Goal: Check status: Check status

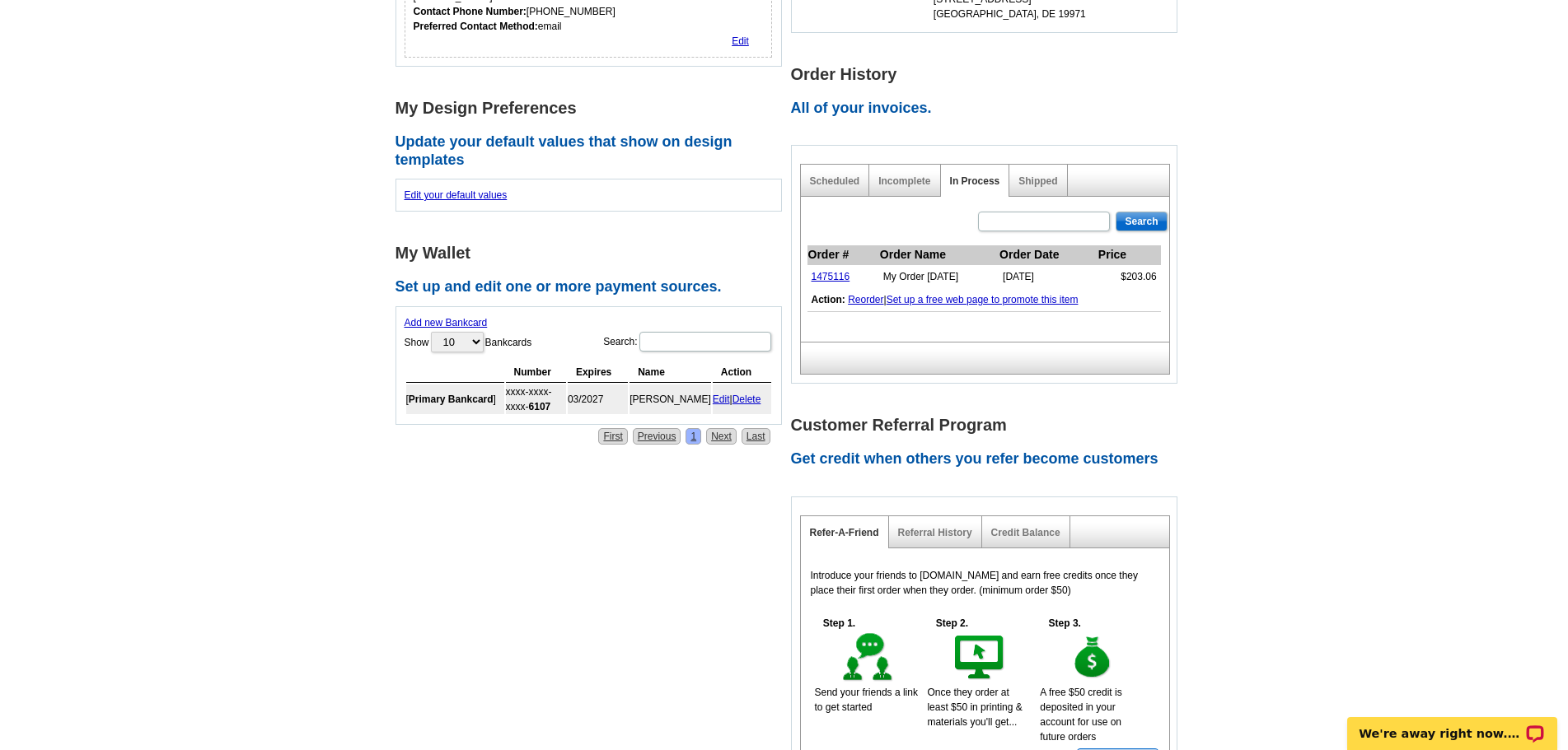
click at [1015, 183] on div "Shipped" at bounding box center [1038, 180] width 58 height 32
click at [1033, 183] on link "Shipped" at bounding box center [1038, 181] width 39 height 11
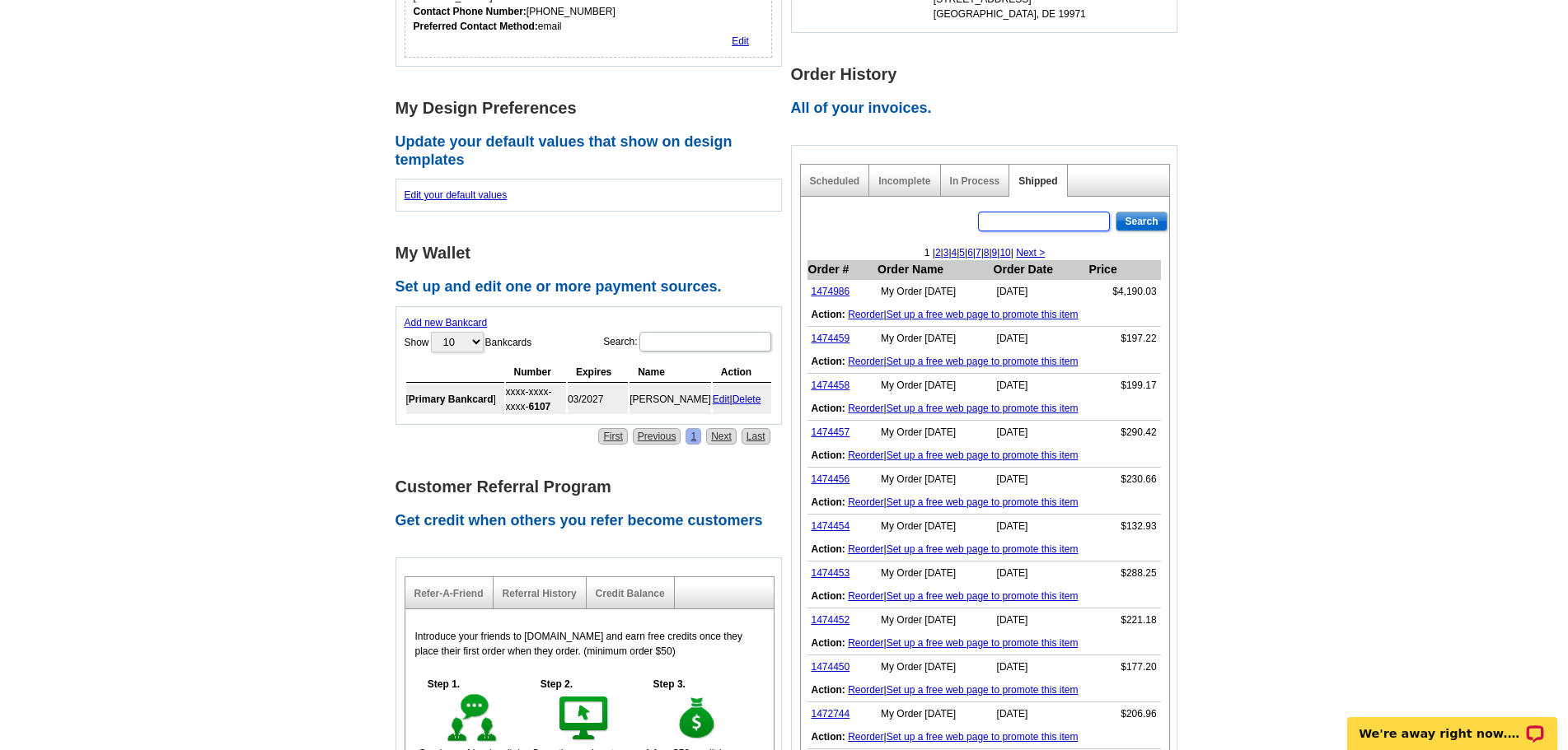
click at [1040, 220] on input "text" at bounding box center [1044, 222] width 132 height 20
type input "rose"
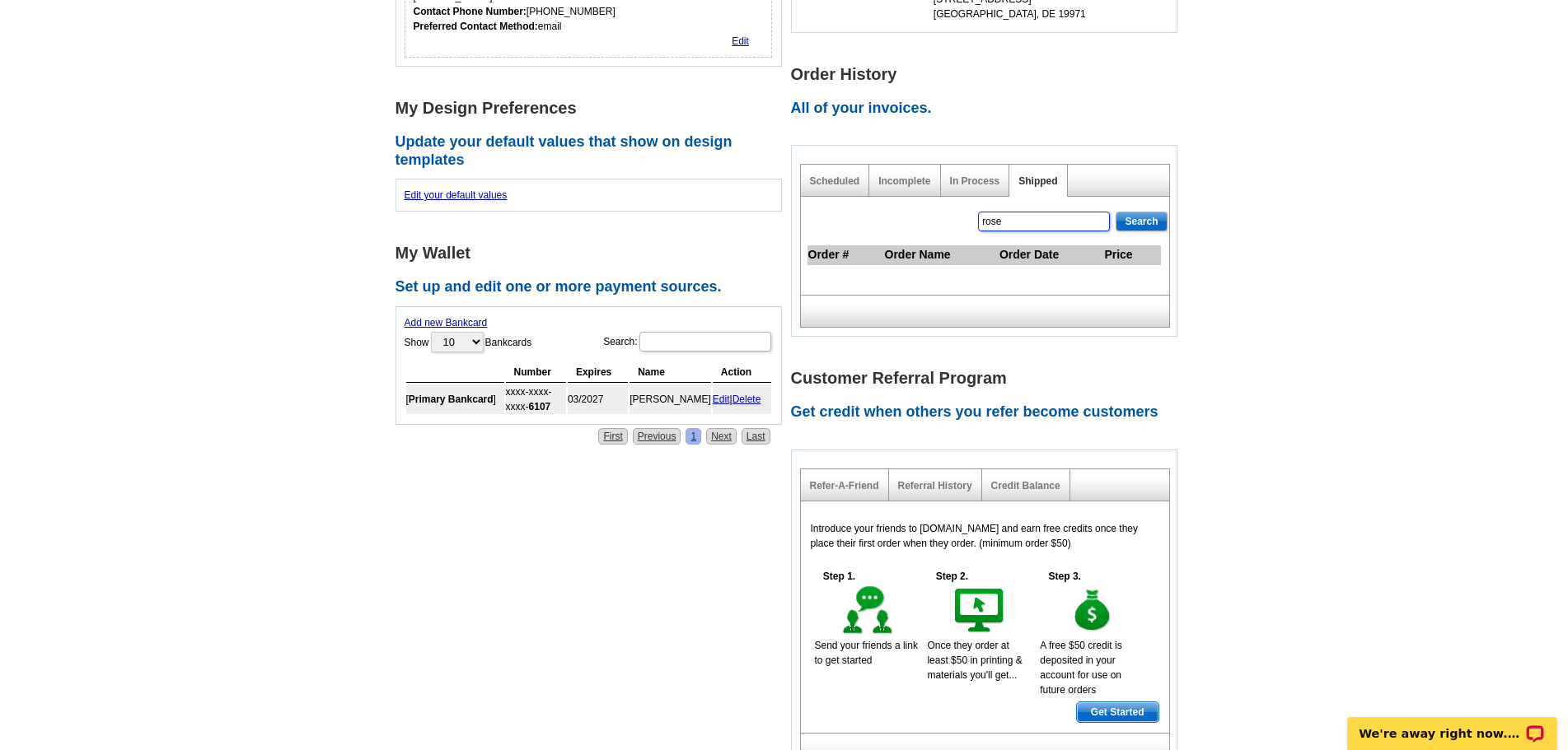
click at [871, 223] on div "rose Search Order # Order Name Order Date Price" at bounding box center [985, 246] width 370 height 98
click at [931, 224] on div "Search Order # Order Name Order Date Price" at bounding box center [985, 246] width 370 height 98
click at [989, 187] on link "In Process" at bounding box center [975, 181] width 50 height 11
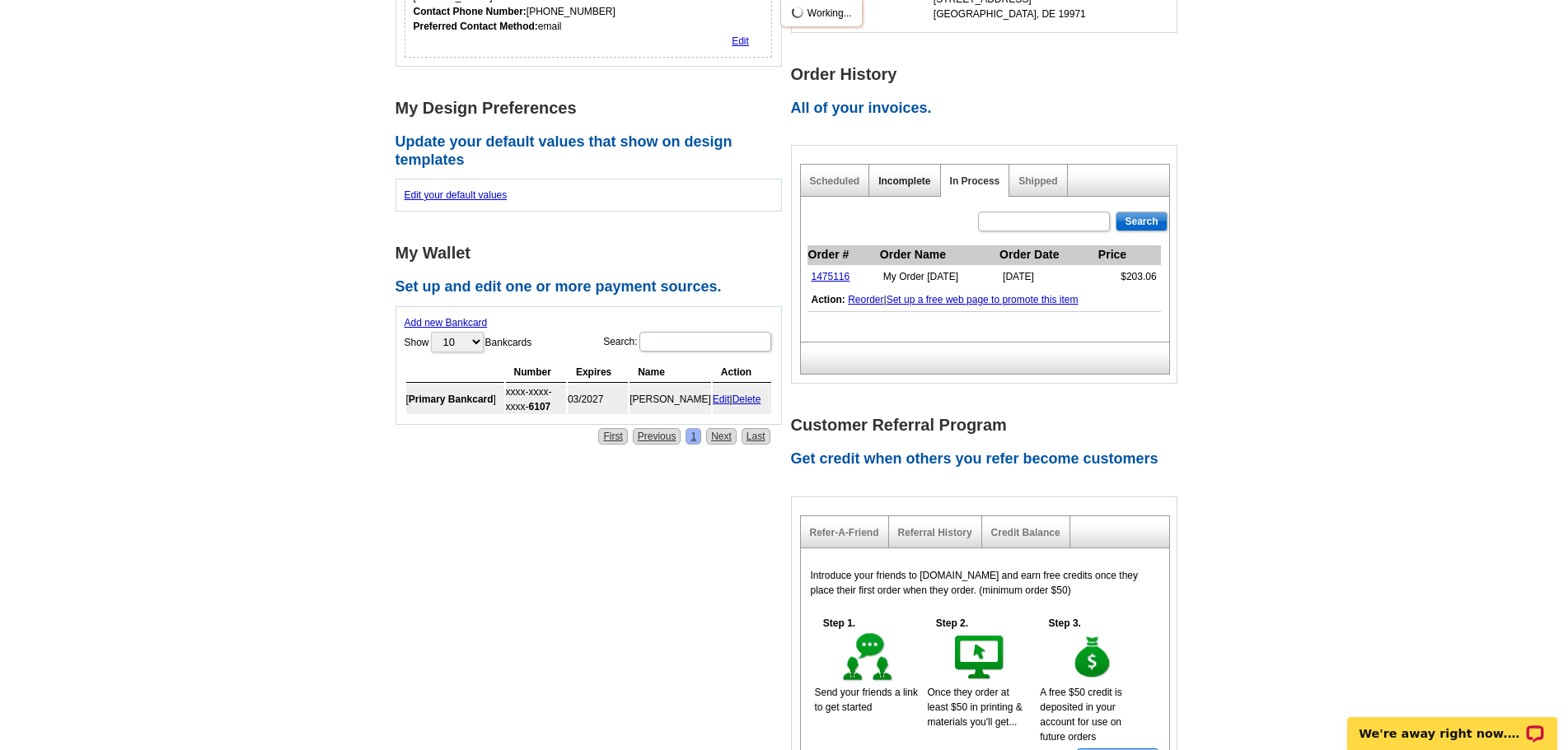
click at [880, 181] on link "Incomplete" at bounding box center [905, 181] width 52 height 11
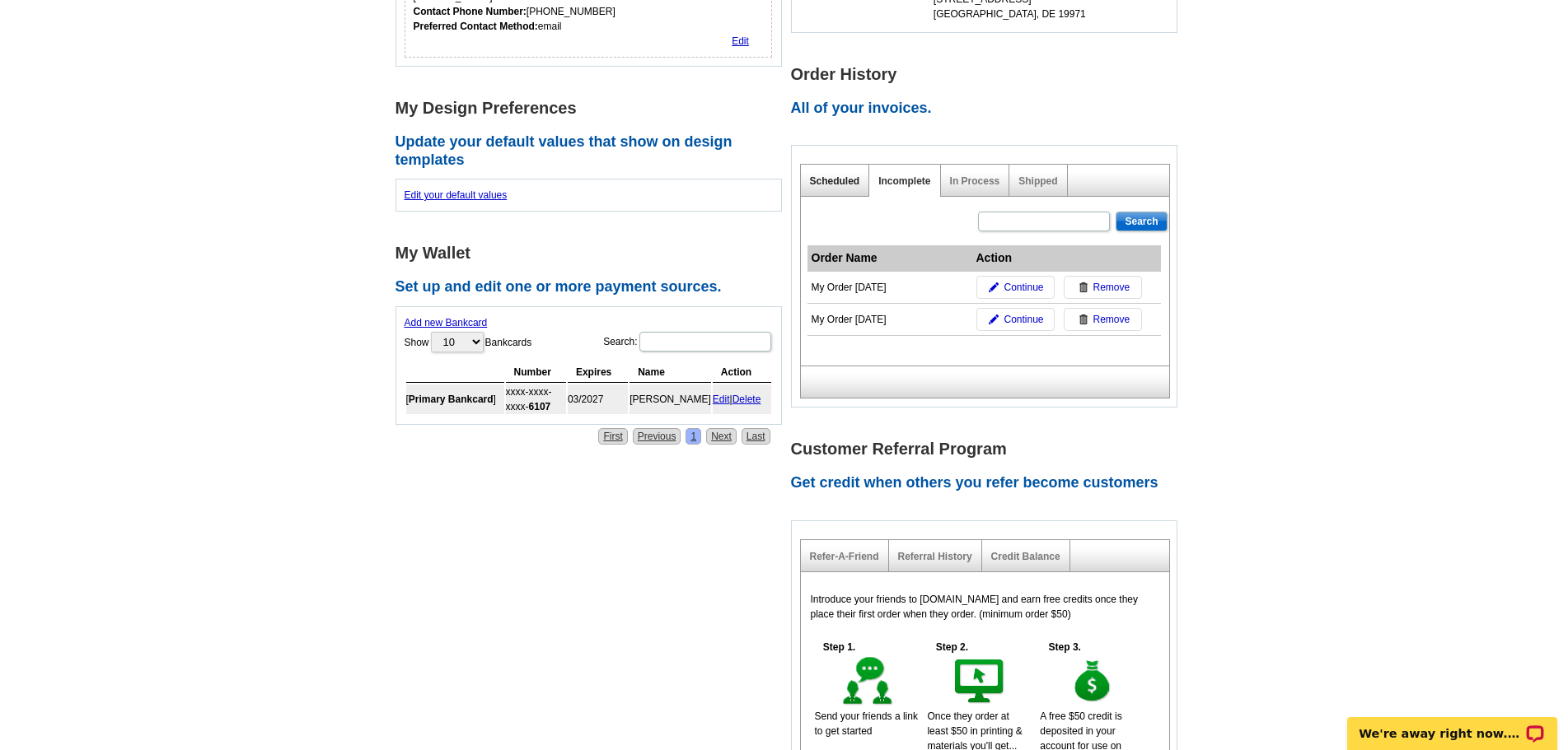
click at [848, 180] on link "Scheduled" at bounding box center [835, 181] width 50 height 11
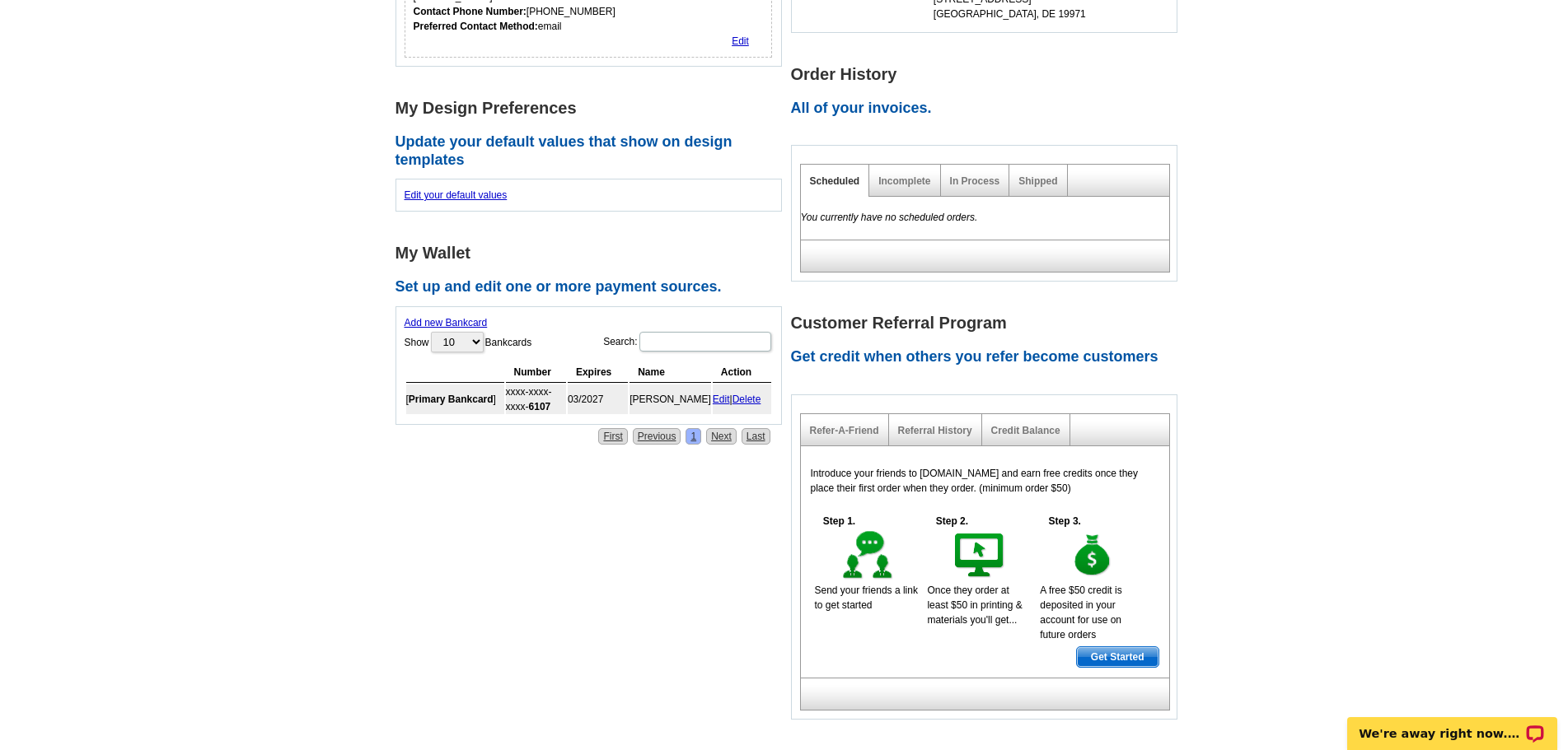
click at [1032, 176] on div "Shipped" at bounding box center [1038, 180] width 58 height 32
click at [1033, 180] on link "Shipped" at bounding box center [1038, 181] width 39 height 11
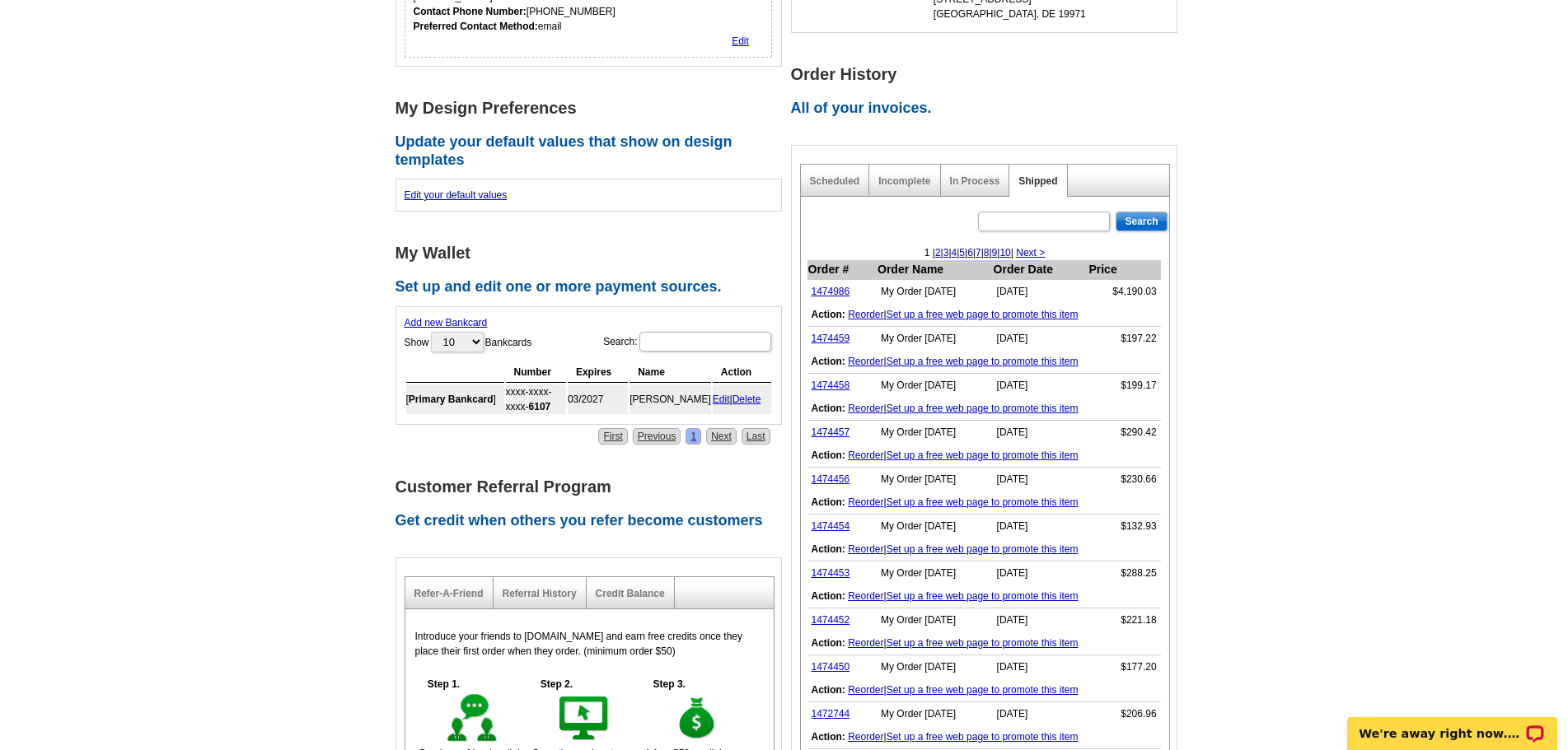
scroll to position [494, 0]
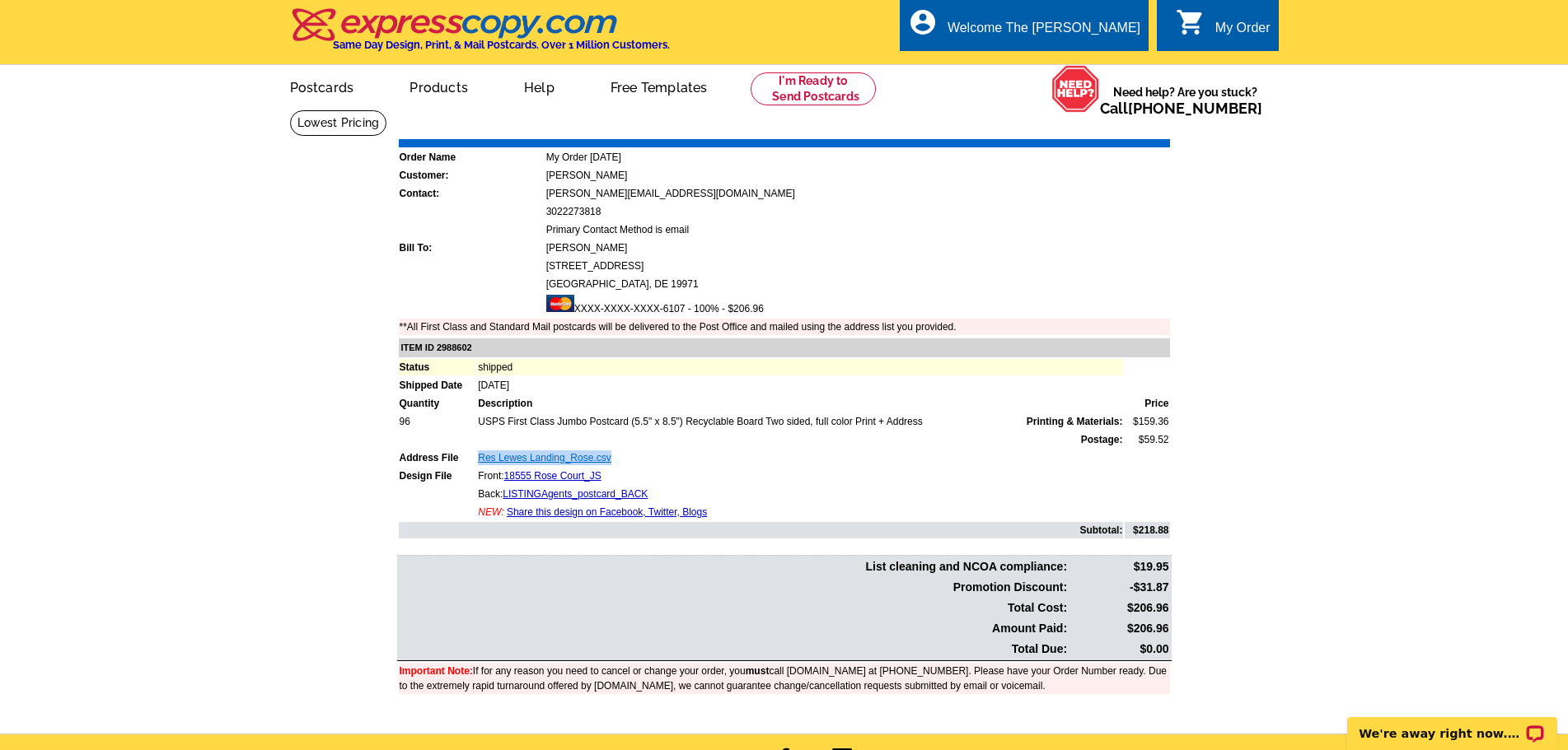
drag, startPoint x: 616, startPoint y: 459, endPoint x: 478, endPoint y: 457, distance: 138.0
click at [478, 457] on td "Res Lewes Landing_Rose.csv" at bounding box center [800, 458] width 646 height 16
copy link "Res Lewes Landing_Rose.csv"
drag, startPoint x: 473, startPoint y: 461, endPoint x: 691, endPoint y: 464, distance: 218.0
click at [691, 464] on tr "Address File The Tides_TH Grande at Canal Pointe_ Chelmer.csv" at bounding box center [784, 458] width 771 height 16
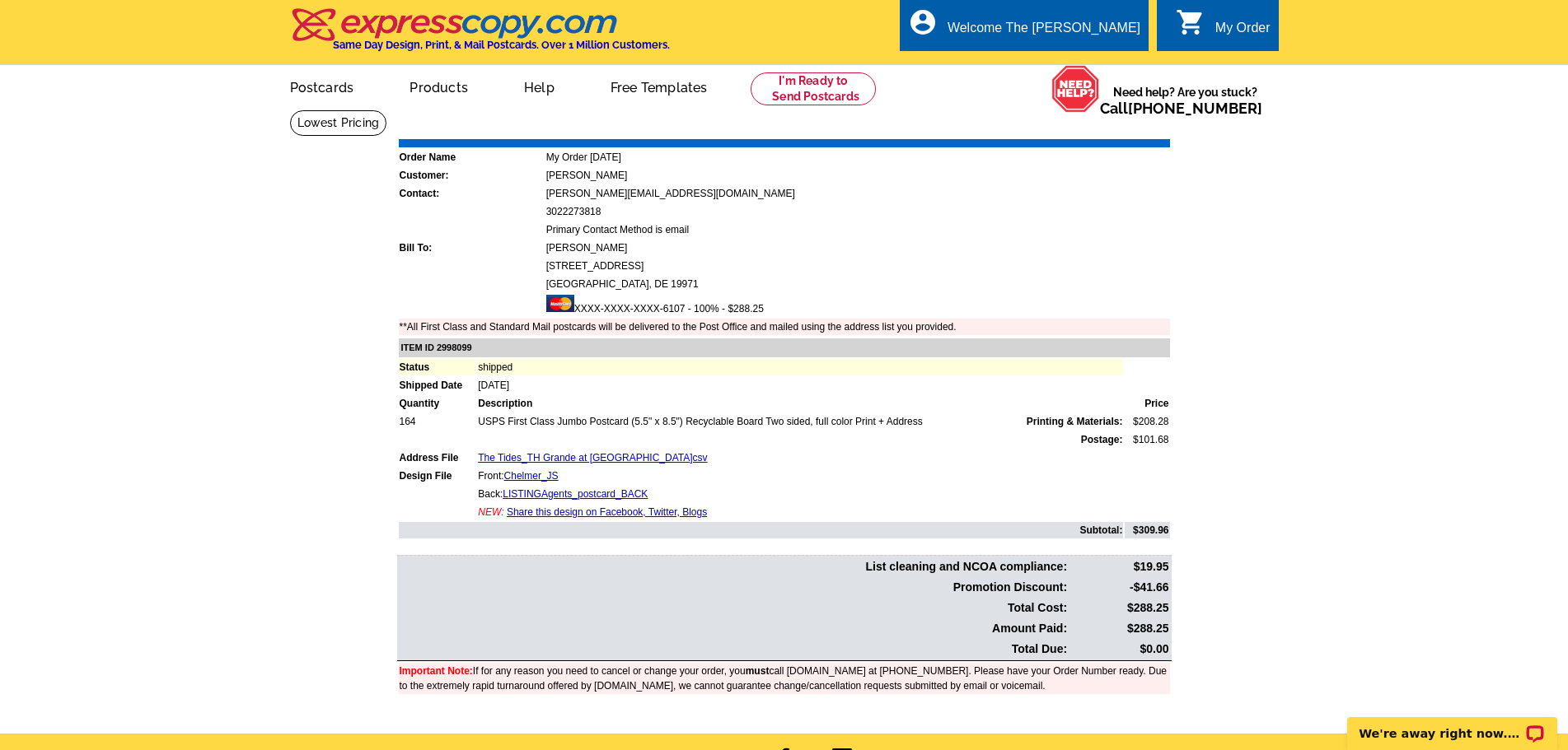
copy tr "The Tides_TH Grande at Canal Pointe_ Chelmer"
drag, startPoint x: 474, startPoint y: 459, endPoint x: 568, endPoint y: 467, distance: 94.3
click at [568, 466] on tr "Address File Adylotte Est_Ryan Ct.csv" at bounding box center [784, 458] width 771 height 16
click at [568, 466] on td "Adylotte Est_Ryan Ct.csv" at bounding box center [800, 458] width 646 height 16
drag, startPoint x: 474, startPoint y: 460, endPoint x: 572, endPoint y: 467, distance: 98.2
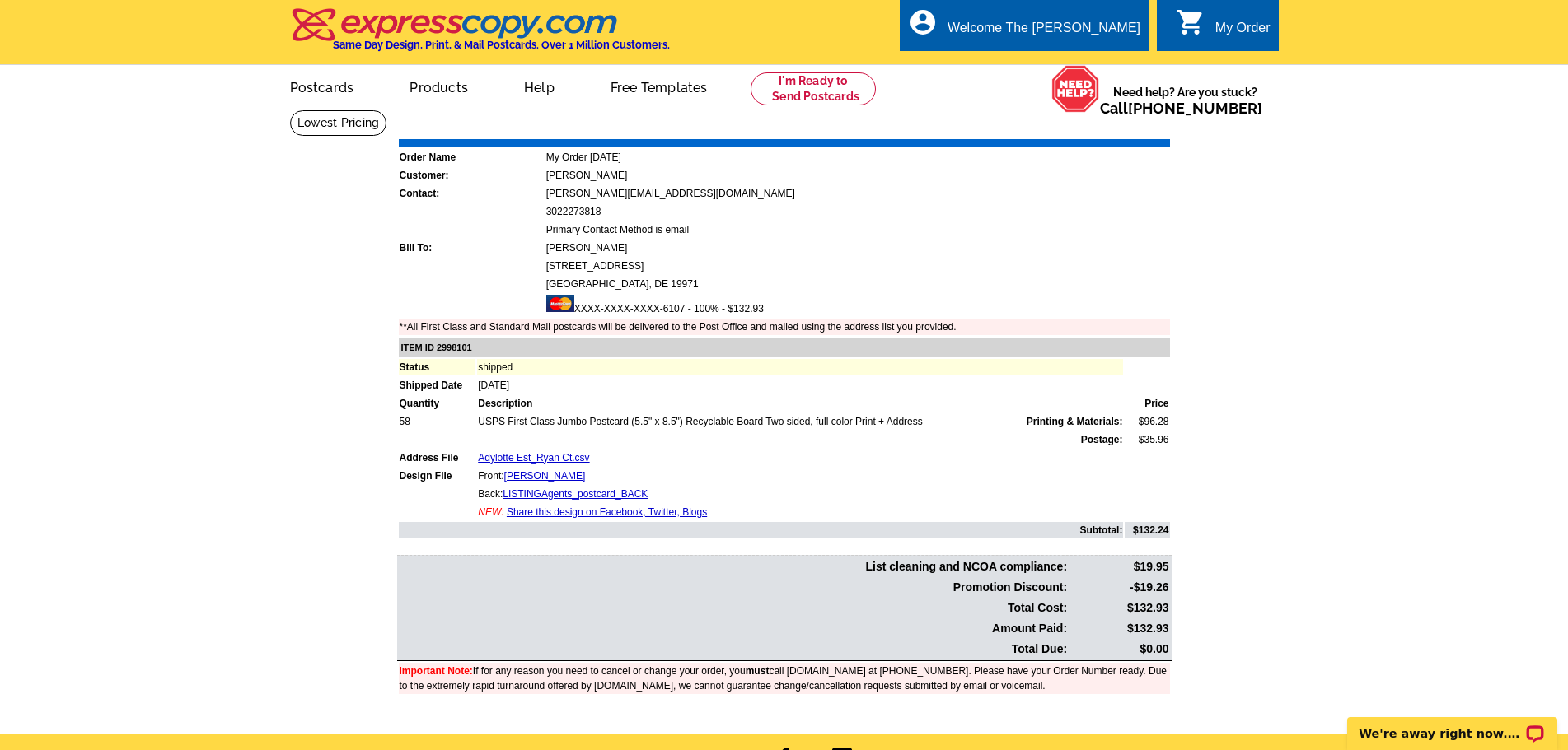
click at [572, 466] on tr "Address File Adylotte Est_Ryan Ct.csv" at bounding box center [784, 458] width 771 height 16
copy tr "Adylotte Est_Ryan Ct"
drag, startPoint x: 491, startPoint y: 460, endPoint x: 589, endPoint y: 464, distance: 98.1
click at [589, 464] on tr "Address File Arnell Creek _ Michael Ct.csv" at bounding box center [784, 458] width 771 height 16
drag, startPoint x: 469, startPoint y: 454, endPoint x: 614, endPoint y: 464, distance: 145.3
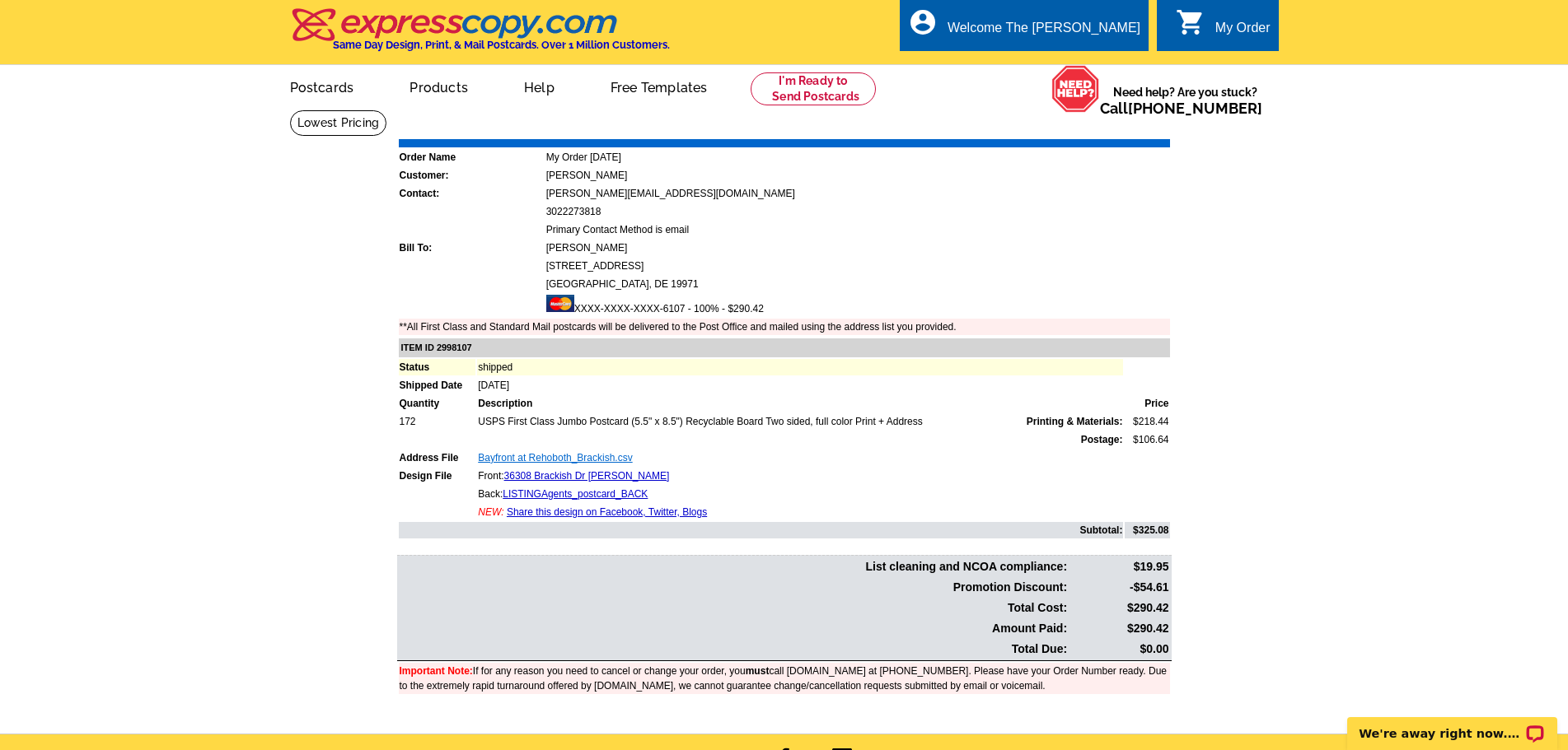
click at [614, 464] on tr "Address File Bayfront at [GEOGRAPHIC_DATA]csv" at bounding box center [784, 458] width 771 height 16
copy tr "Bayfront at Rehoboth_Brackish"
drag, startPoint x: 469, startPoint y: 456, endPoint x: 523, endPoint y: 466, distance: 54.9
click at [523, 466] on tr "Address File Baylis Est.csv" at bounding box center [784, 458] width 771 height 16
copy tr "Baylis Est"
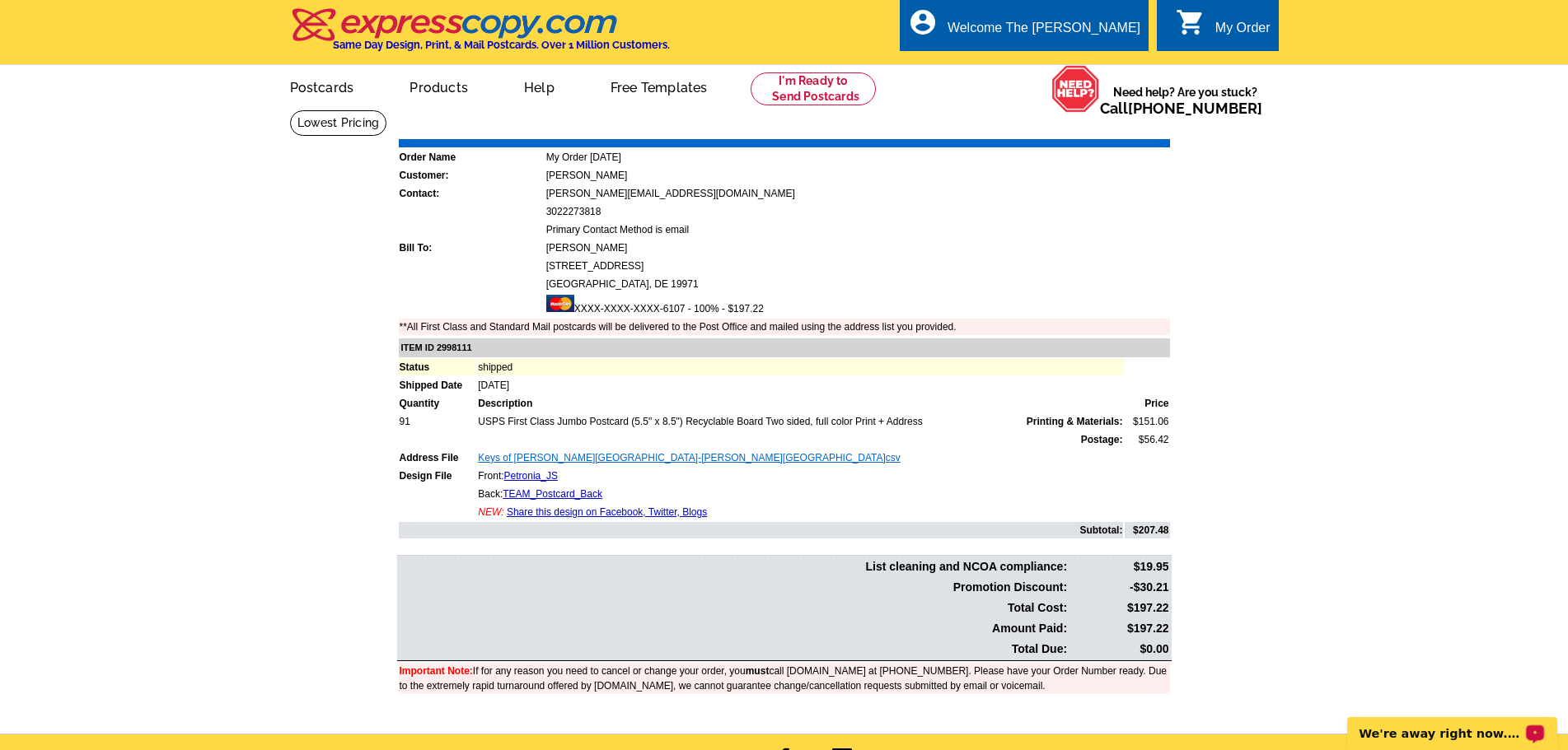
drag, startPoint x: 474, startPoint y: 459, endPoint x: 612, endPoint y: 463, distance: 138.1
click at [612, 463] on tr "Address File Keys of [PERSON_NAME][GEOGRAPHIC_DATA]-[PERSON_NAME][GEOGRAPHIC_DA…" at bounding box center [784, 458] width 771 height 16
copy tr "Keys of [PERSON_NAME][GEOGRAPHIC_DATA]-[GEOGRAPHIC_DATA]"
